Goal: Transaction & Acquisition: Purchase product/service

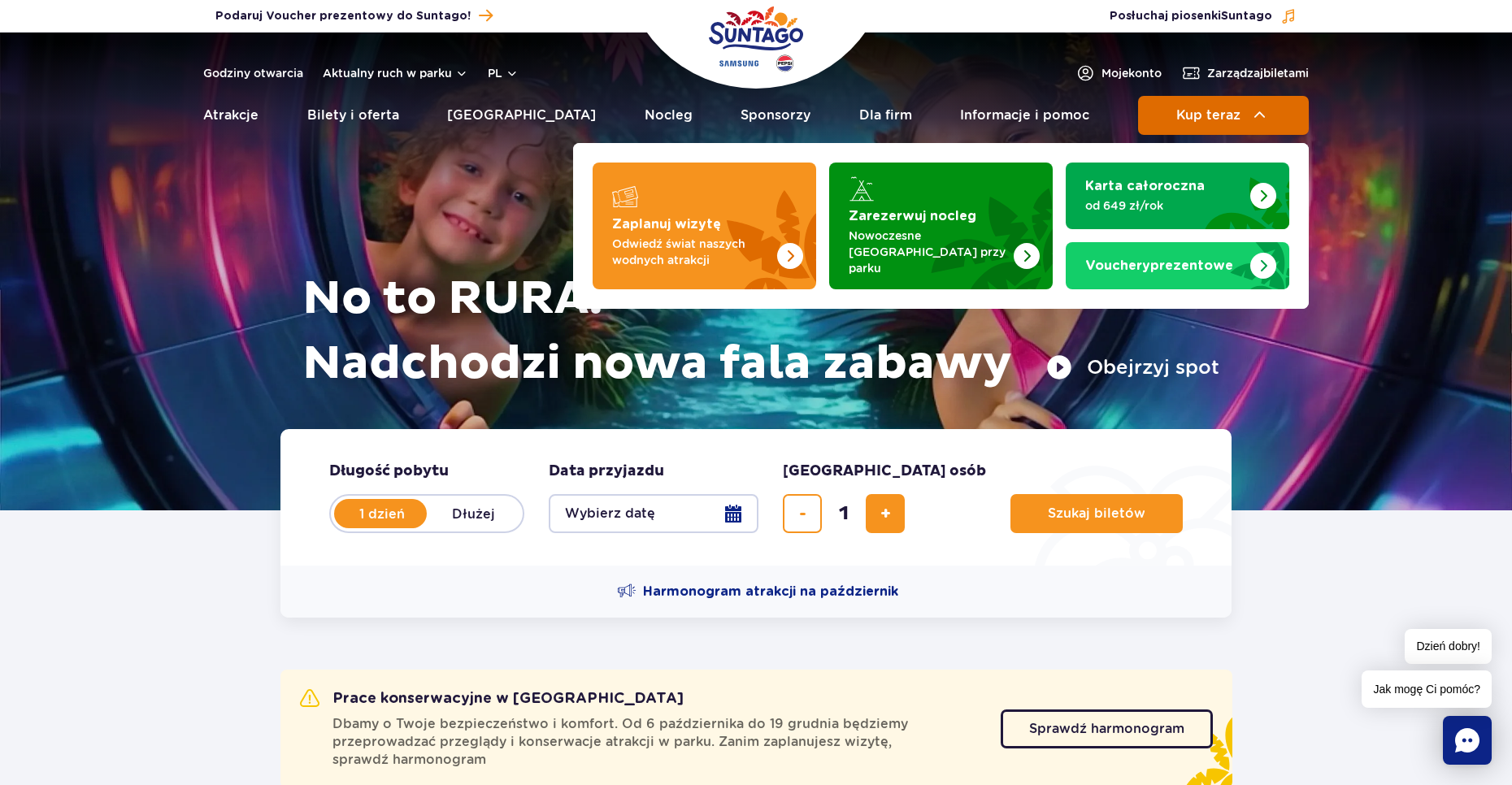
click at [1187, 122] on span "Kup teraz" at bounding box center [1208, 115] width 64 height 15
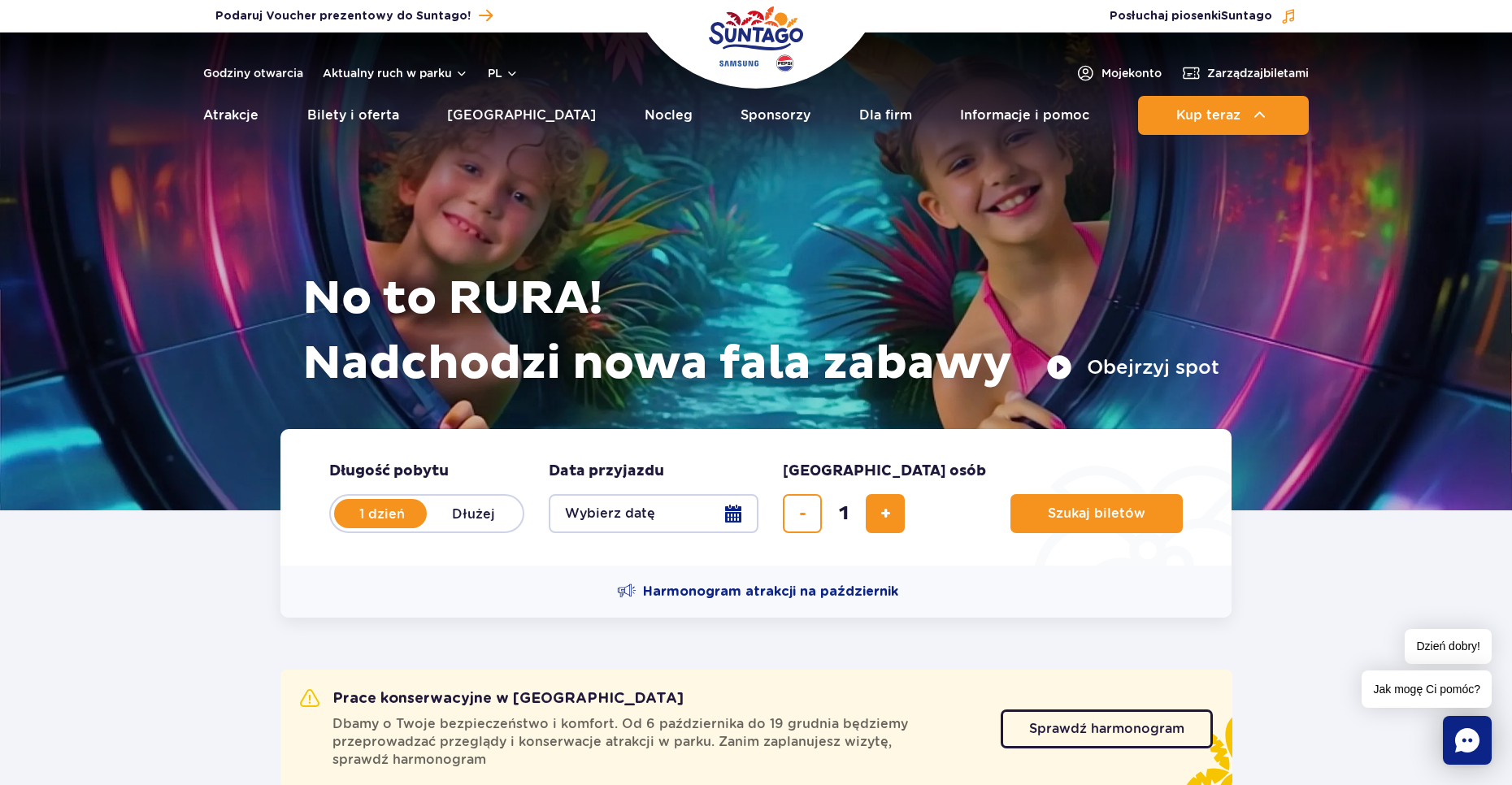
click at [849, 472] on span "[GEOGRAPHIC_DATA] osób" at bounding box center [885, 472] width 204 height 20
click at [1011, 526] on button "Szukaj biletów" at bounding box center [1097, 513] width 172 height 39
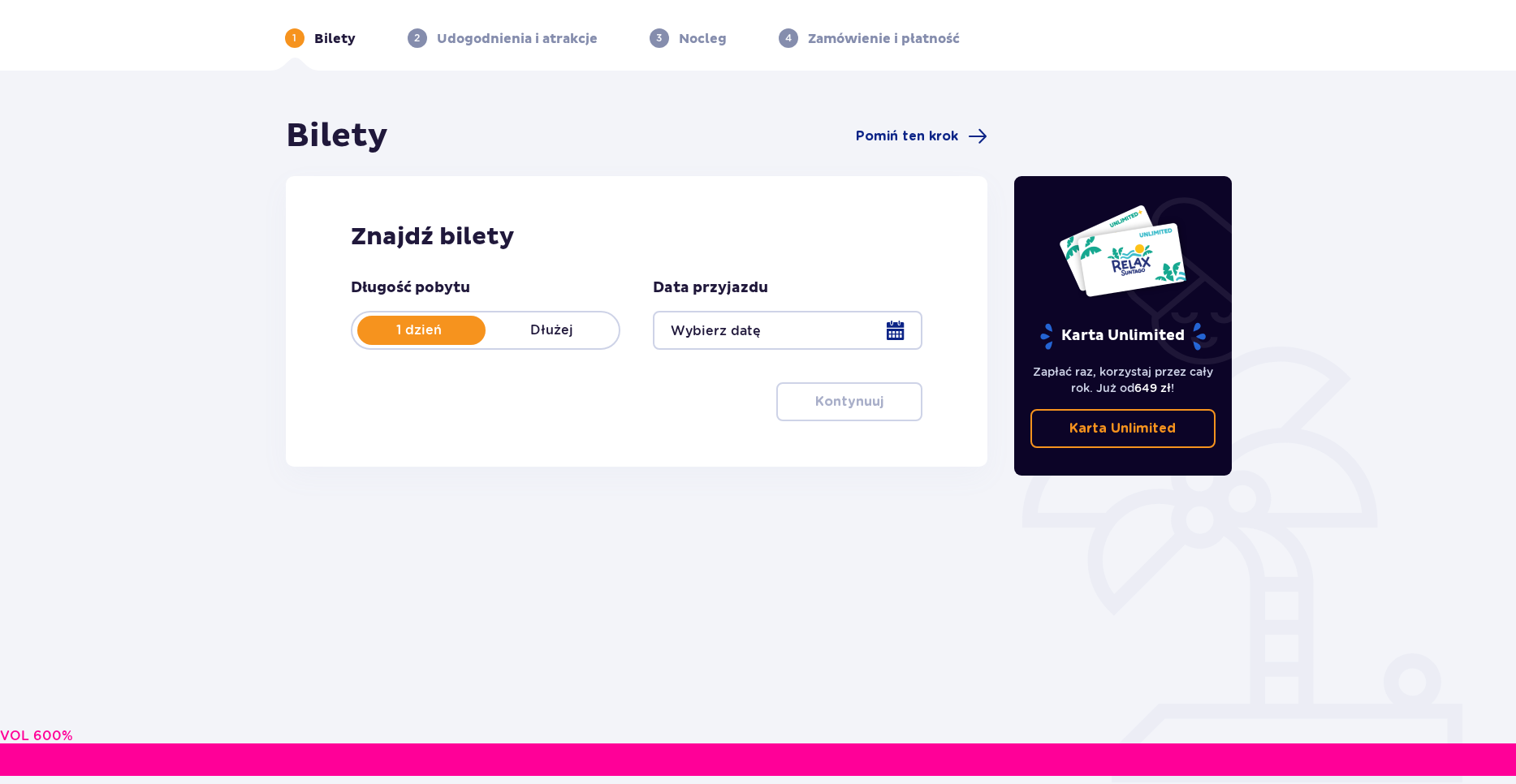
scroll to position [58, 0]
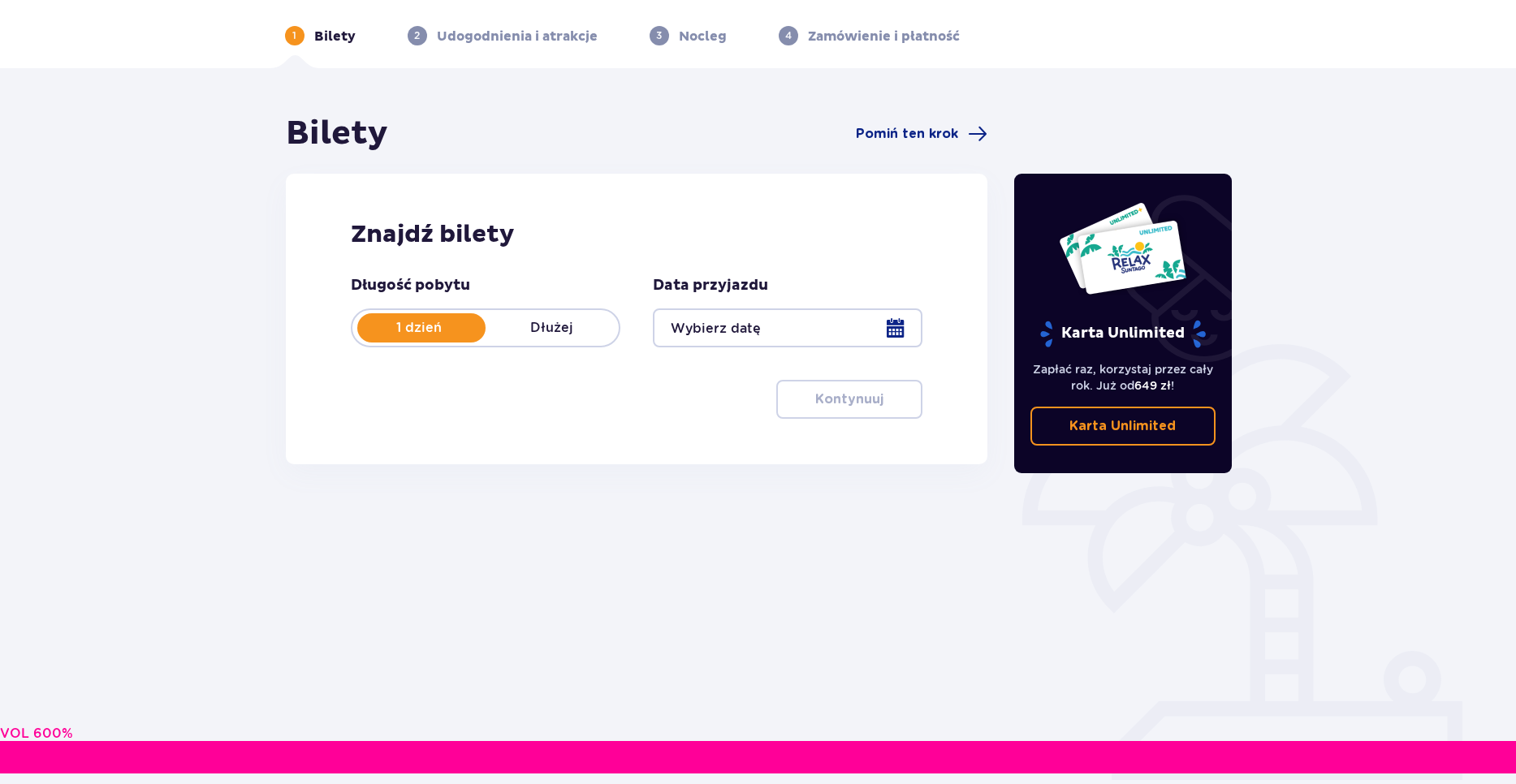
click at [786, 316] on div at bounding box center [787, 327] width 270 height 39
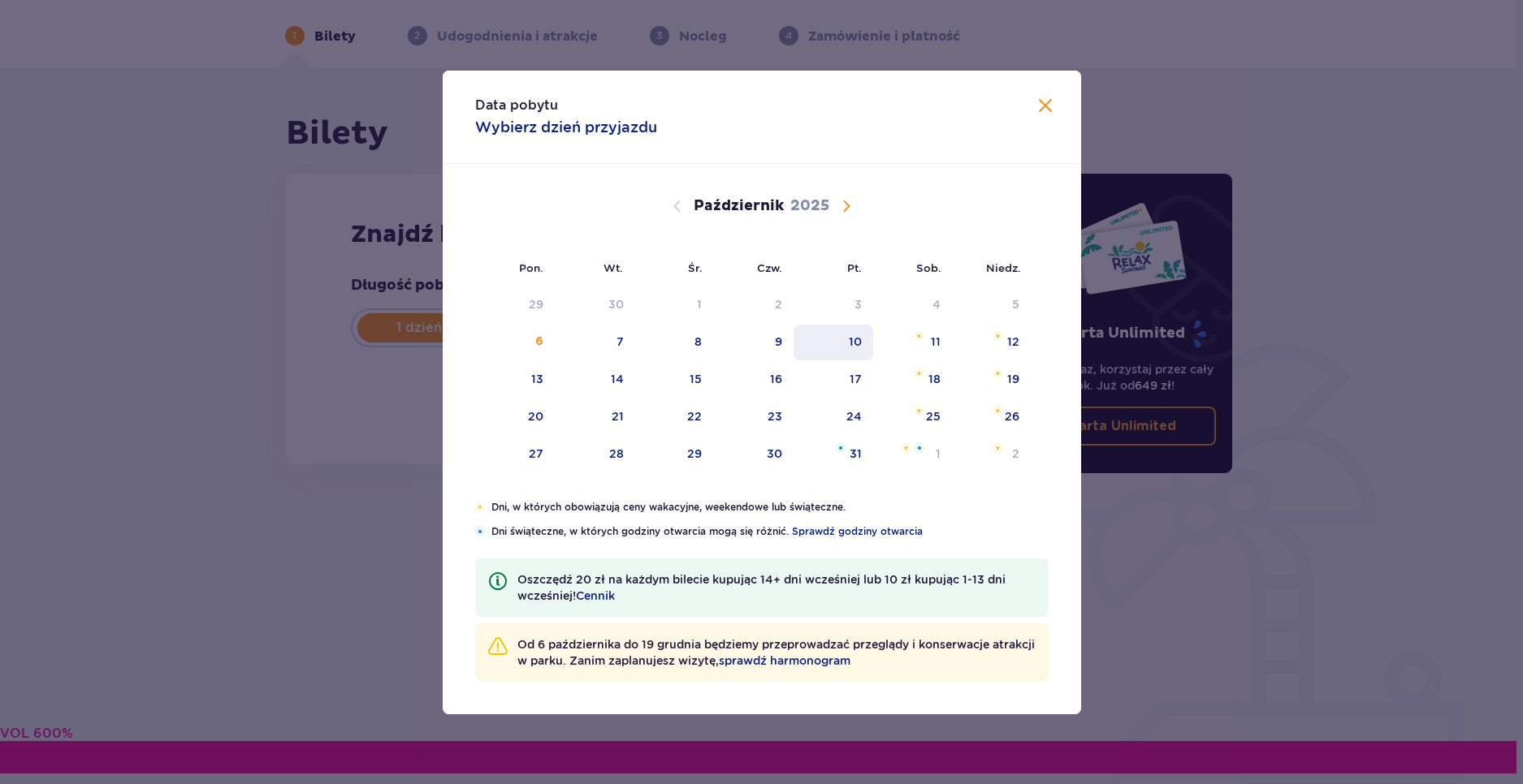
click at [843, 348] on div "10" at bounding box center [833, 343] width 80 height 36
type input "10.10.25"
click at [852, 350] on div "10" at bounding box center [854, 342] width 13 height 16
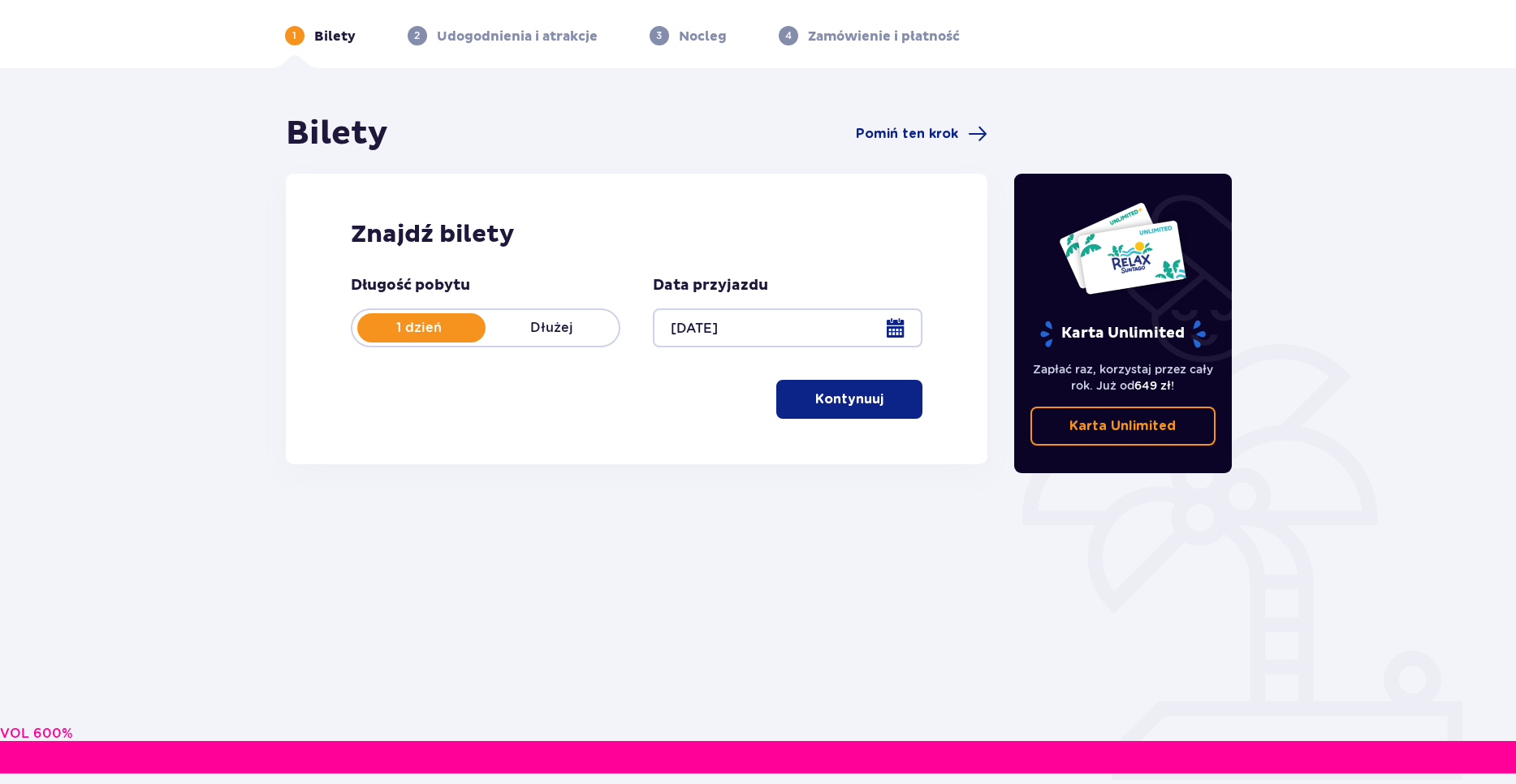
click at [820, 404] on p "Kontynuuj" at bounding box center [849, 399] width 68 height 18
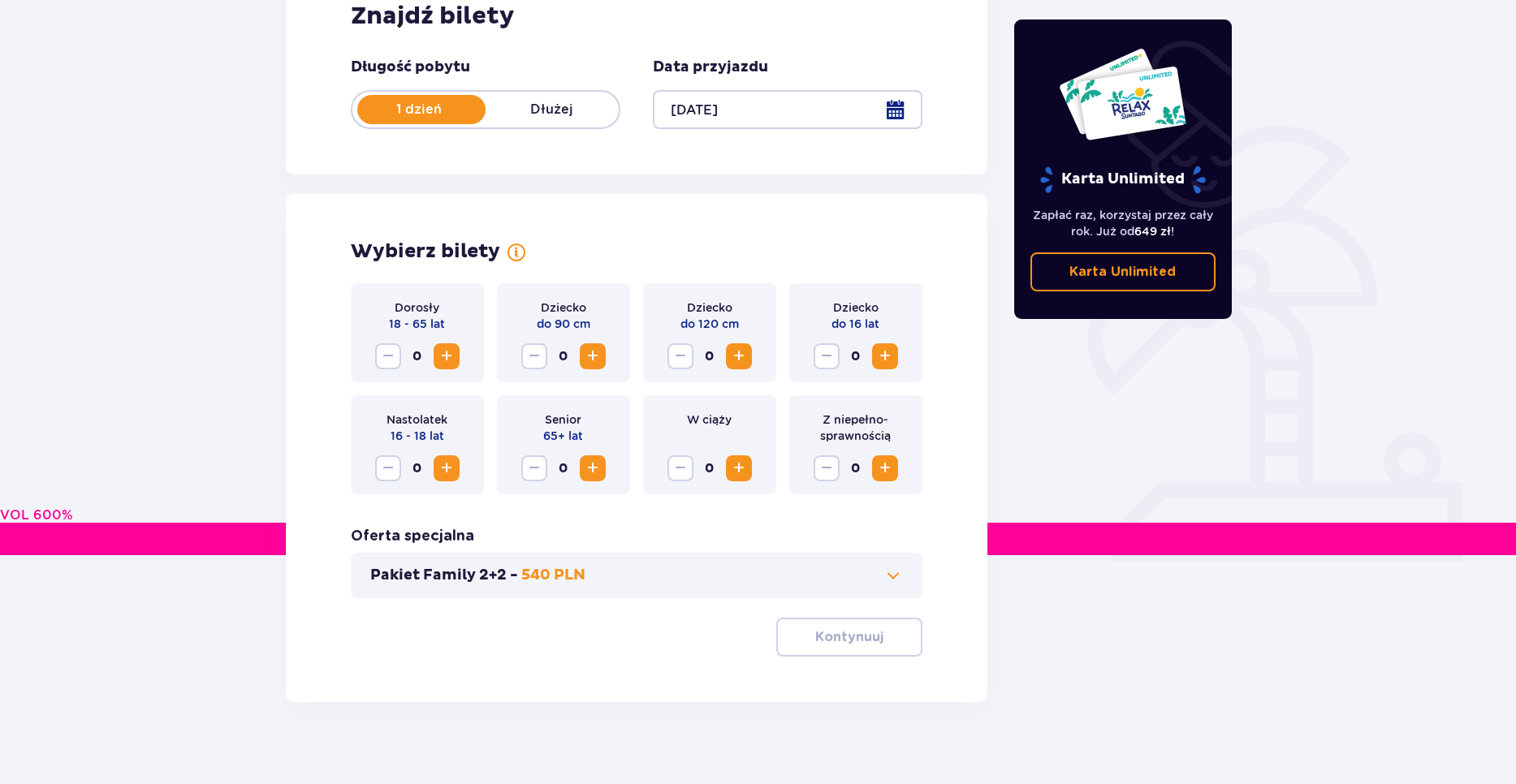
scroll to position [292, 0]
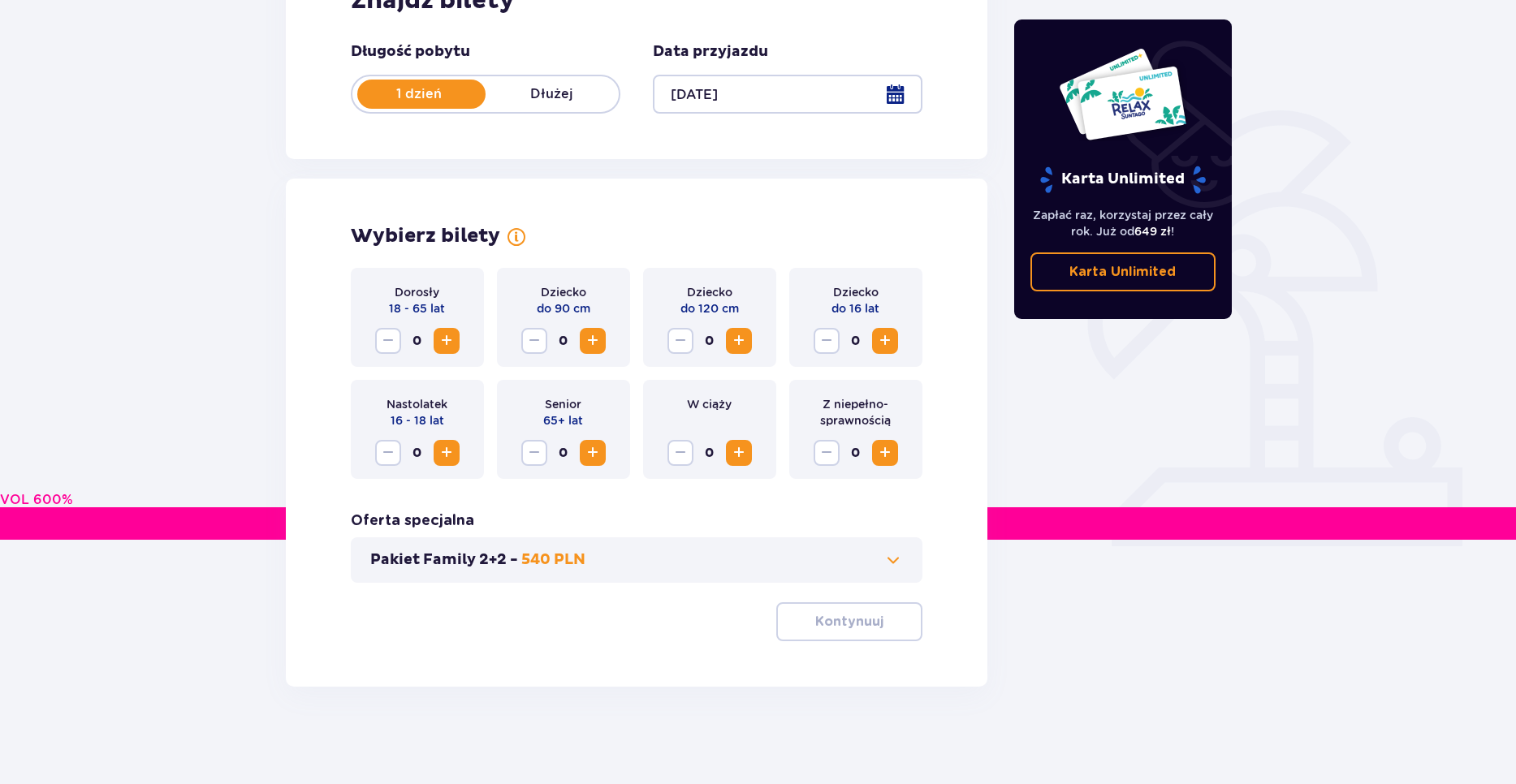
click at [452, 457] on span "Zwiększ" at bounding box center [446, 453] width 20 height 20
drag, startPoint x: 827, startPoint y: 617, endPoint x: 857, endPoint y: 547, distance: 76.2
click at [857, 547] on div "Dorosły 18 - 65 lat 0 Dziecko do 90 cm 0 Dziecko do 120 cm 0 Dziecko do 16 lat …" at bounding box center [637, 454] width 573 height 373
click at [865, 555] on button "Pakiet Family 2+2 - 540 PLN" at bounding box center [637, 560] width 533 height 20
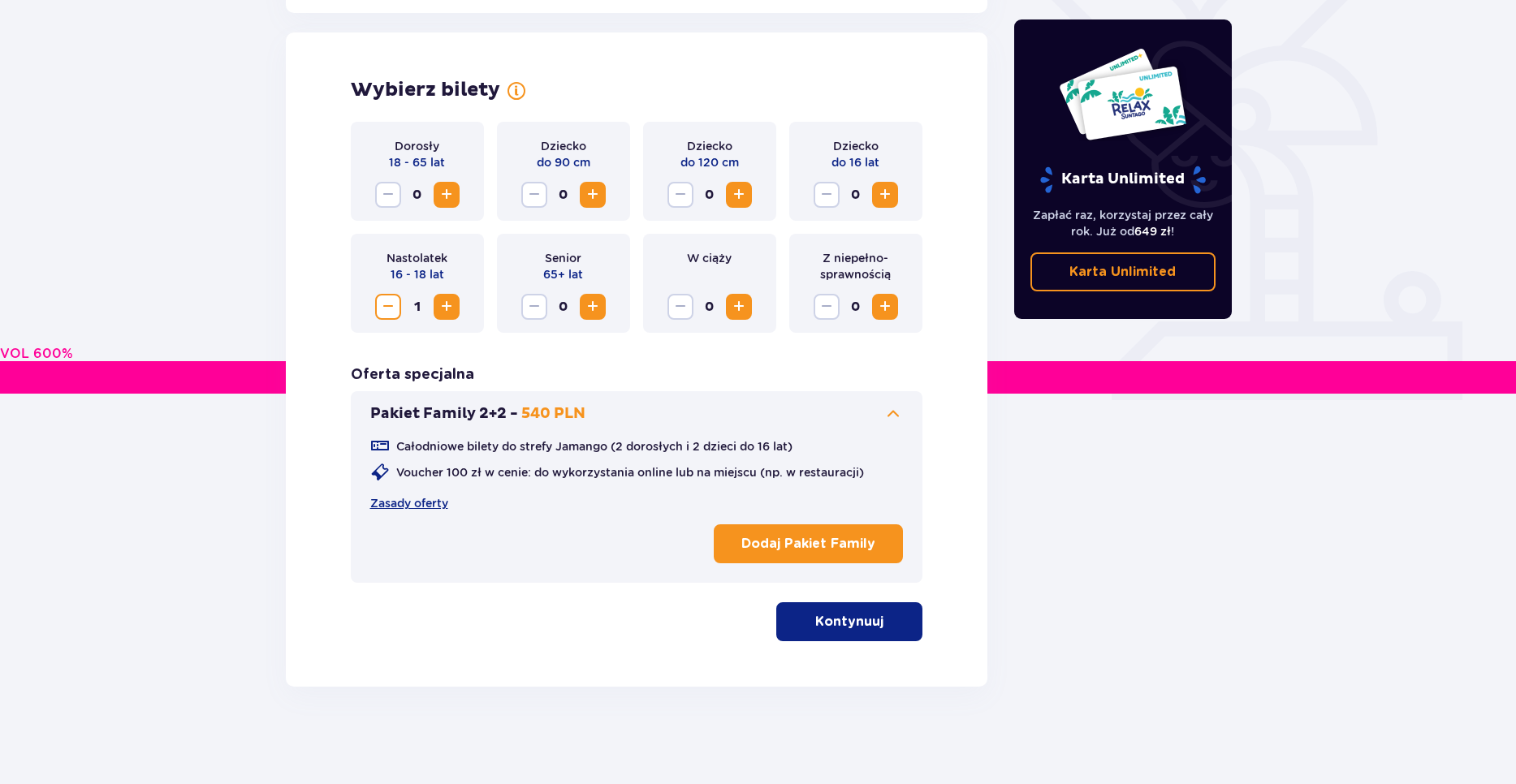
click at [860, 615] on p "Kontynuuj" at bounding box center [849, 622] width 68 height 18
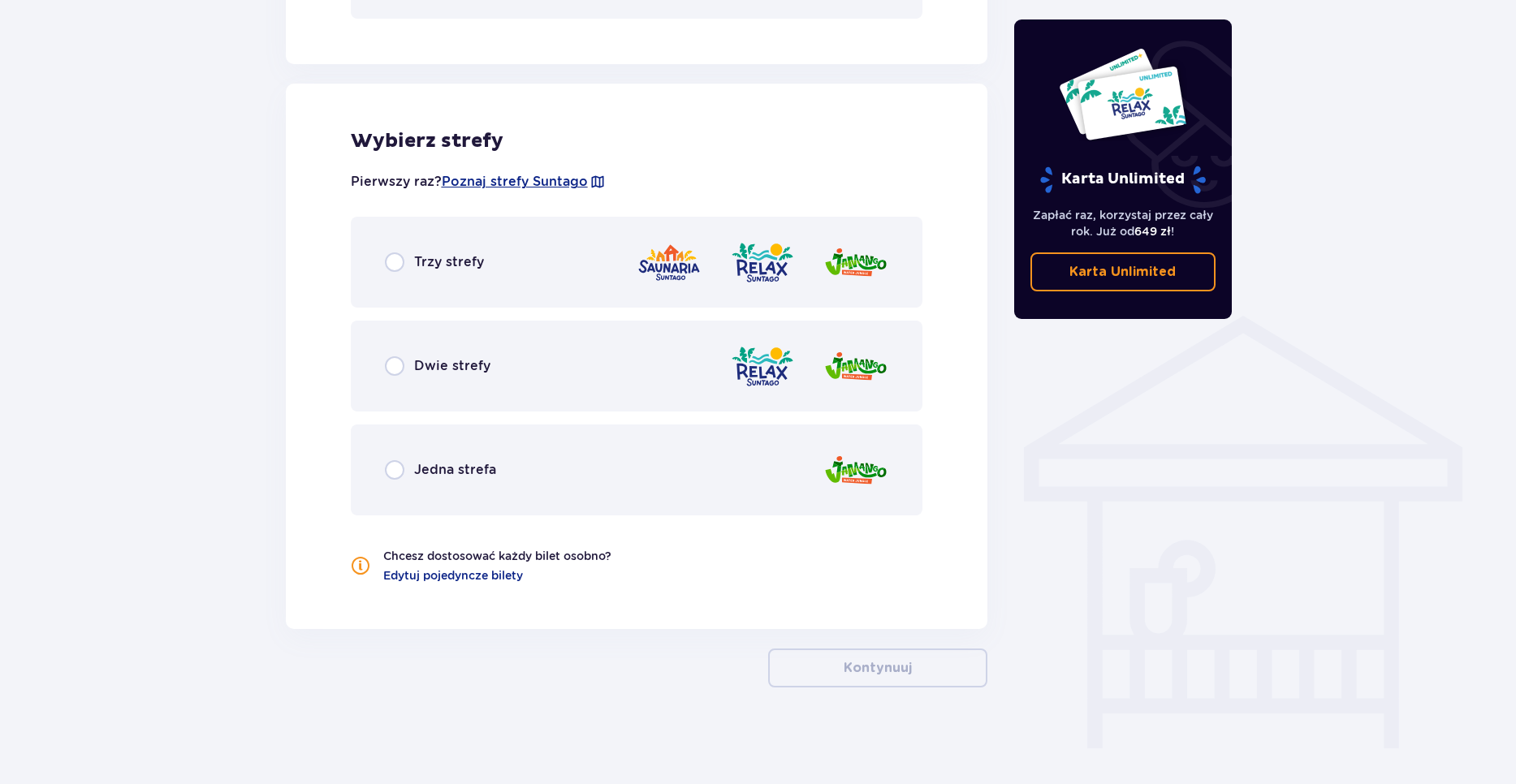
scroll to position [1003, 0]
click at [409, 463] on div "Jedna strefa" at bounding box center [440, 469] width 112 height 20
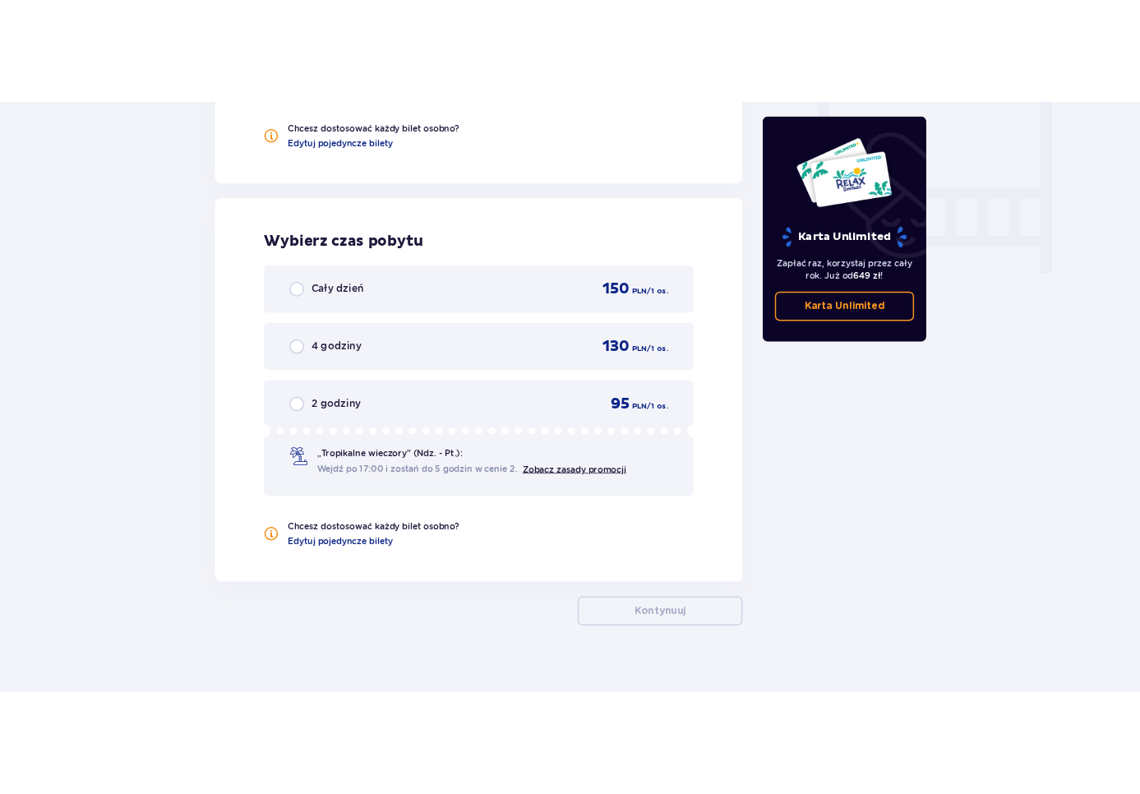
scroll to position [1552, 0]
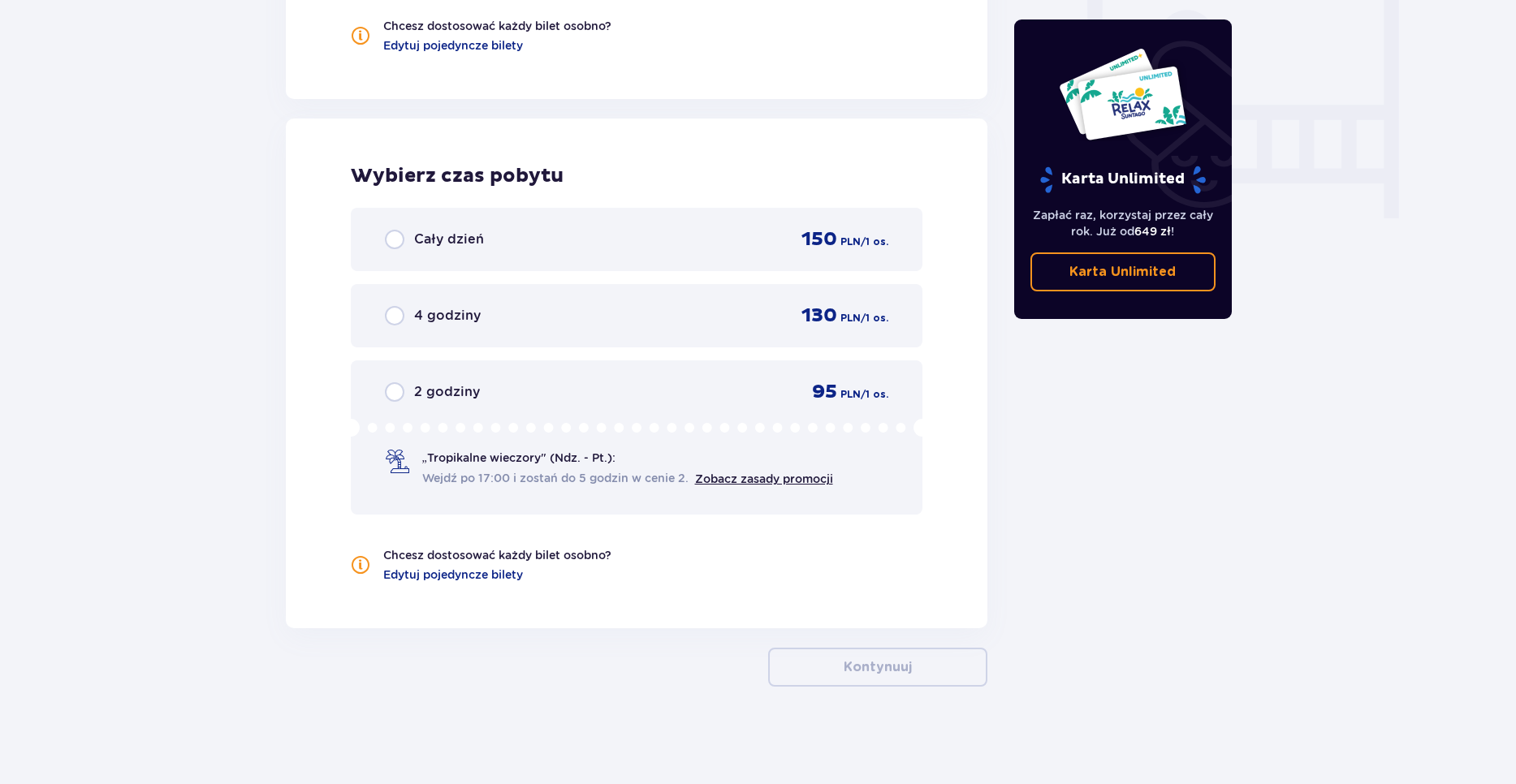
click at [976, 505] on div "Wybierz czas pobytu Cały dzień 150 PLN / 1 os. 4 godziny 130 PLN / 1 os. 2 godz…" at bounding box center [636, 373] width 702 height 510
